Goal: Task Accomplishment & Management: Use online tool/utility

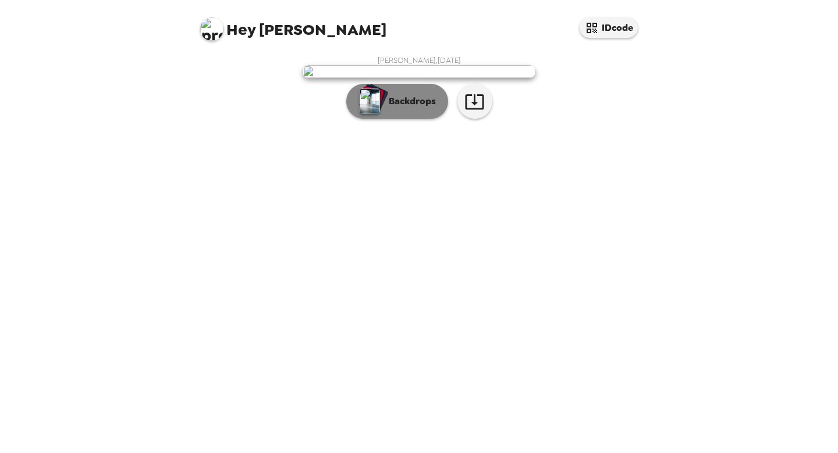
click at [388, 119] on button "Backdrops" at bounding box center [397, 101] width 102 height 35
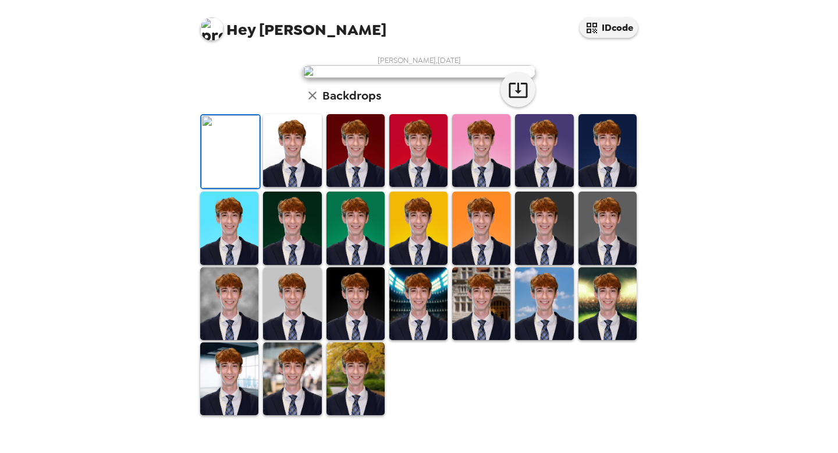
scroll to position [221, 0]
click at [530, 264] on img at bounding box center [544, 228] width 58 height 73
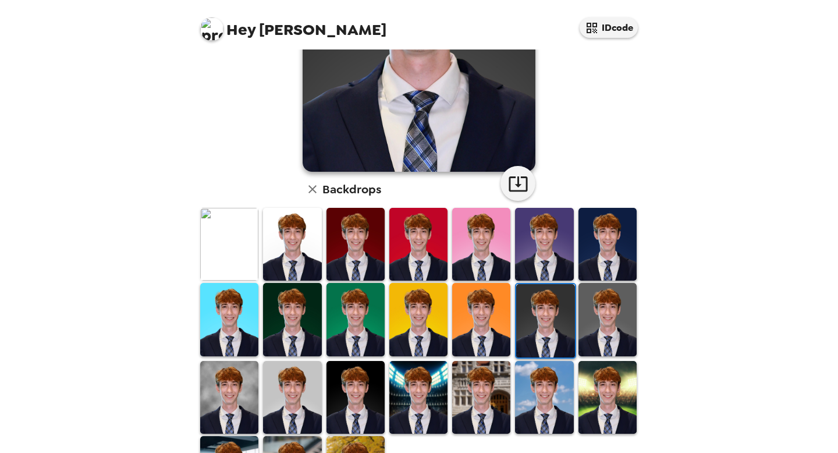
click at [347, 398] on img at bounding box center [356, 397] width 58 height 73
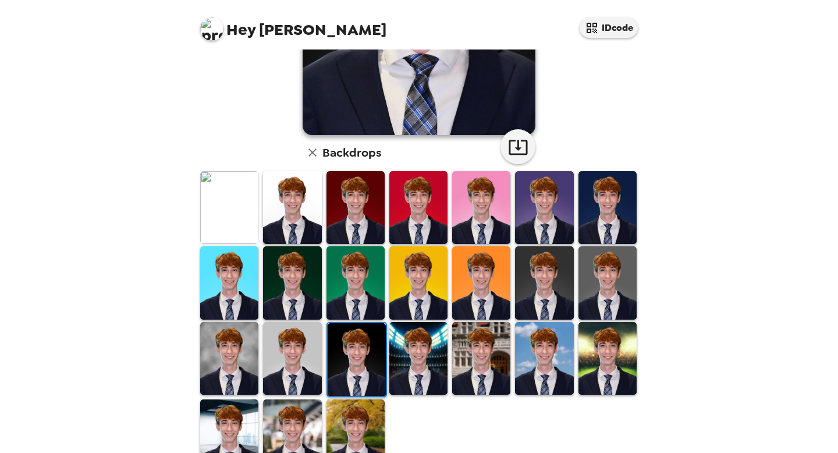
click at [235, 361] on img at bounding box center [229, 358] width 58 height 73
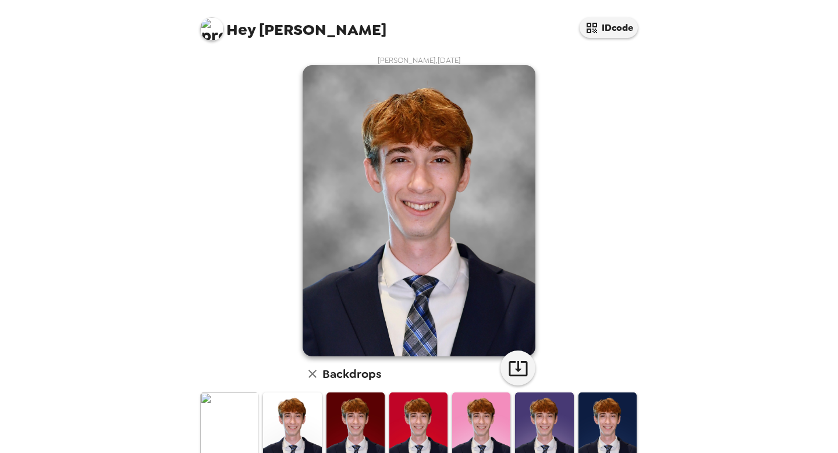
scroll to position [114, 0]
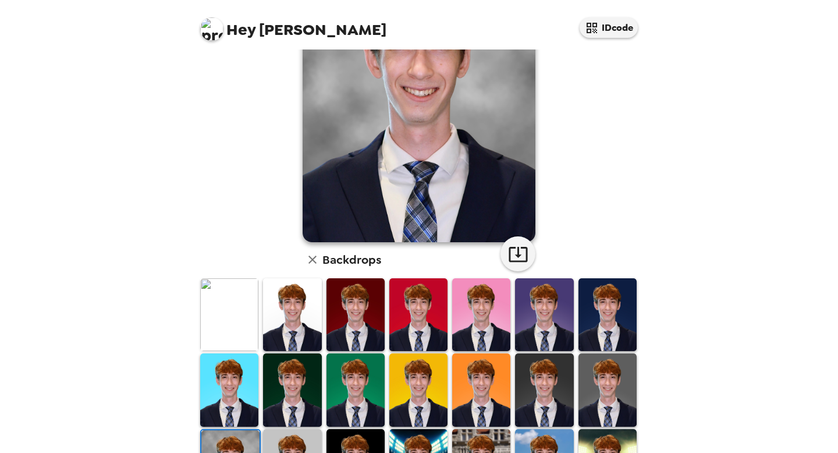
click at [618, 391] on img at bounding box center [608, 389] width 58 height 73
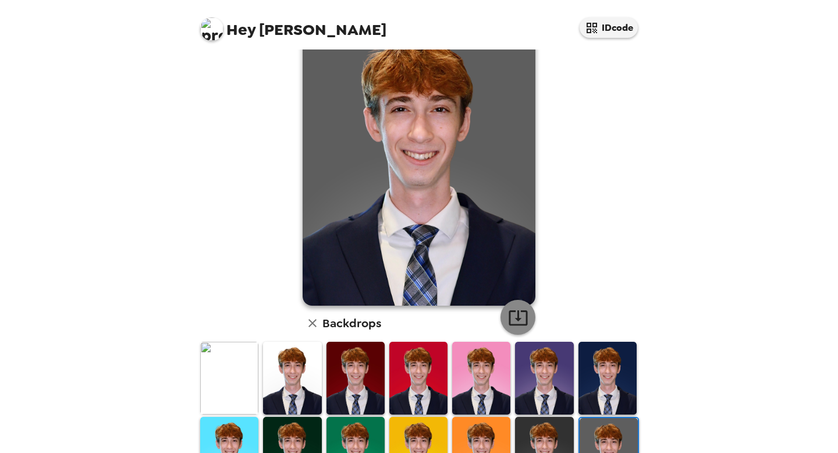
scroll to position [61, 0]
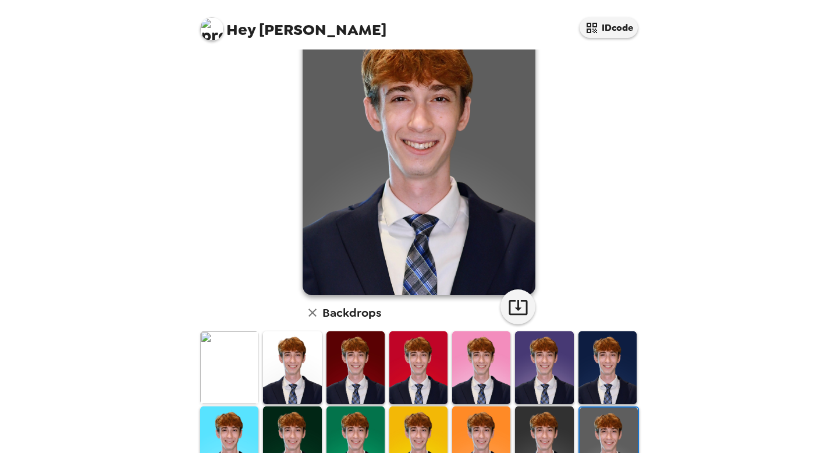
click at [608, 350] on img at bounding box center [608, 367] width 58 height 73
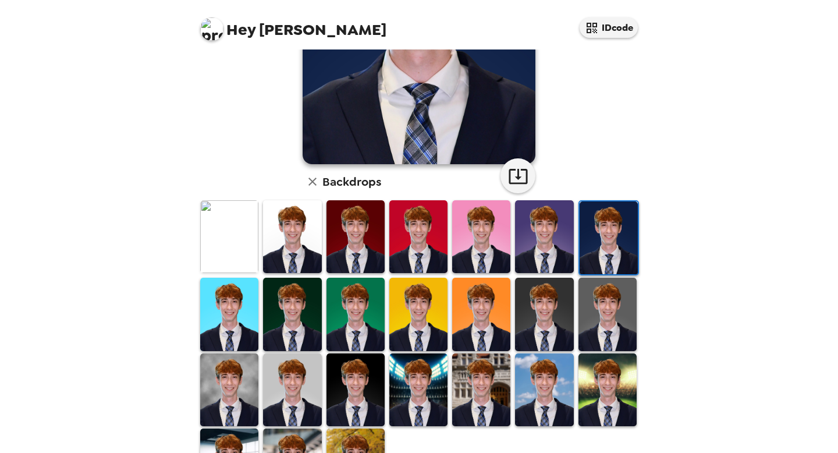
scroll to position [260, 0]
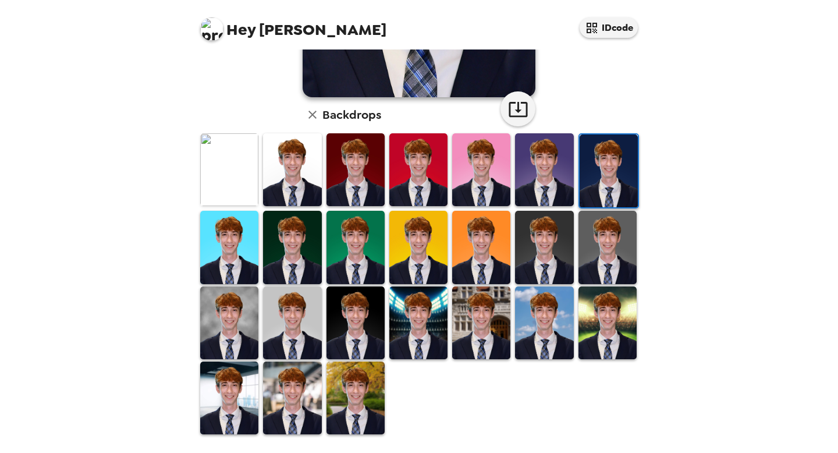
click at [227, 388] on img at bounding box center [229, 397] width 58 height 73
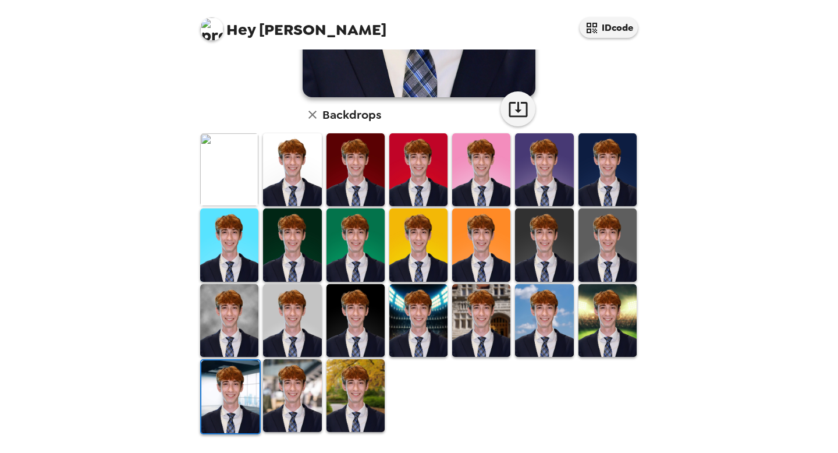
click at [332, 397] on img at bounding box center [356, 395] width 58 height 73
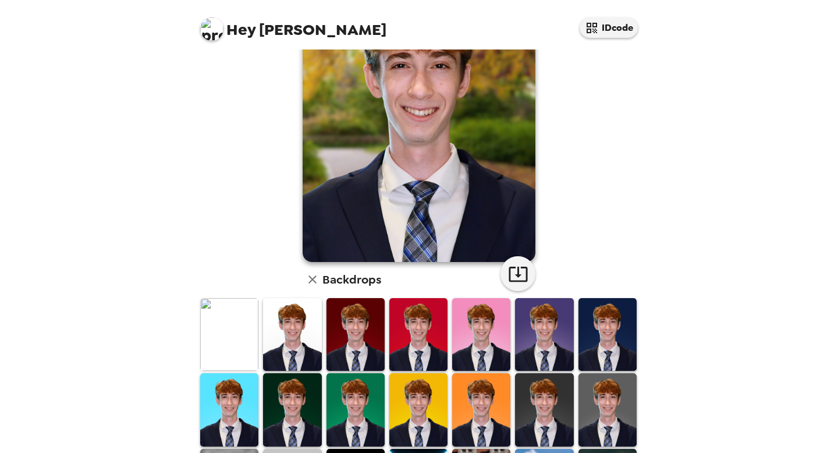
scroll to position [178, 0]
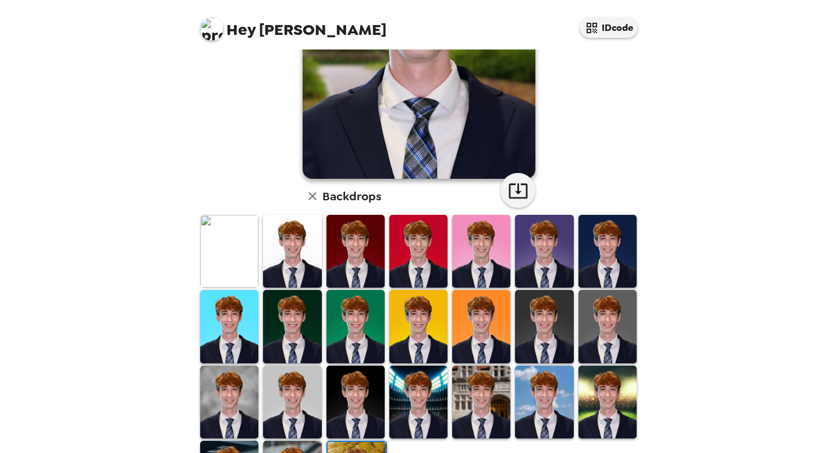
click at [282, 233] on img at bounding box center [292, 251] width 58 height 73
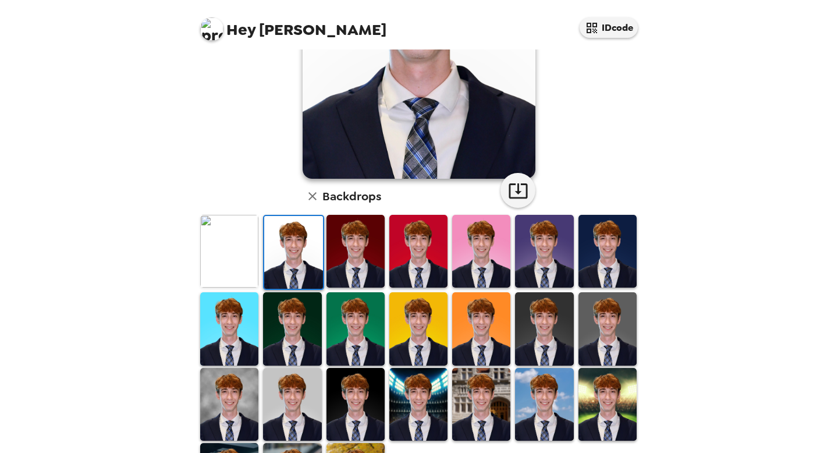
click at [304, 397] on img at bounding box center [292, 404] width 58 height 73
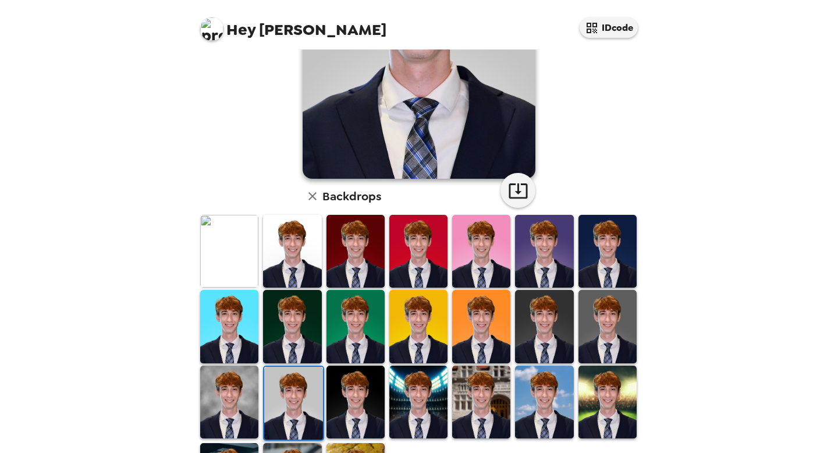
scroll to position [0, 0]
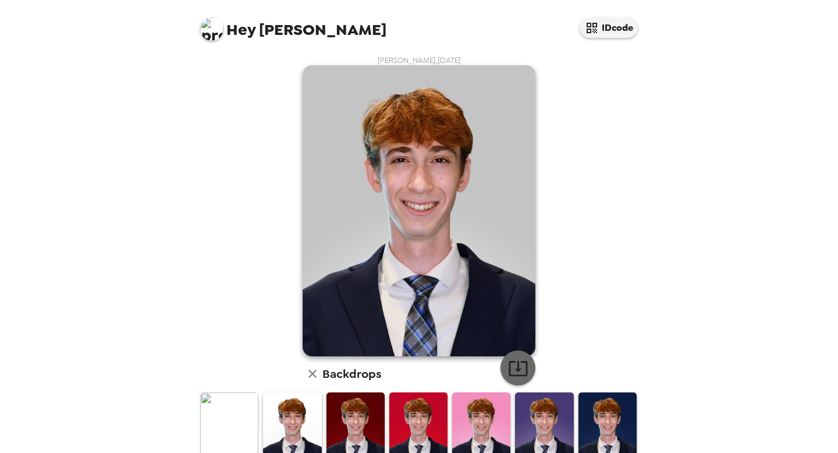
click at [515, 374] on icon "button" at bounding box center [518, 368] width 20 height 20
